Goal: Information Seeking & Learning: Stay updated

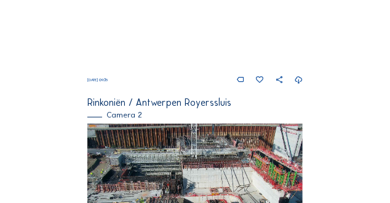
scroll to position [169, 0]
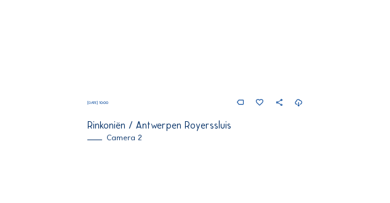
scroll to position [200, 0]
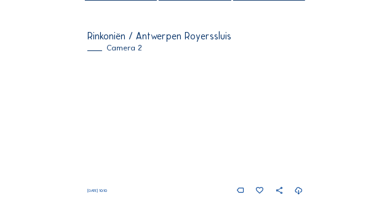
scroll to position [123, 0]
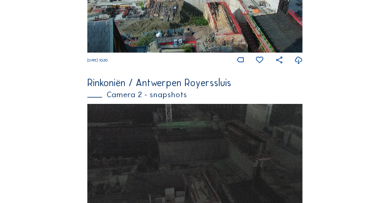
scroll to position [379, 0]
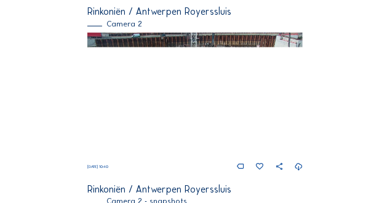
scroll to position [246, 0]
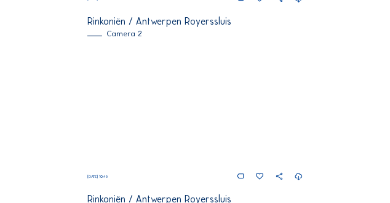
scroll to position [251, 0]
